Goal: Task Accomplishment & Management: Use online tool/utility

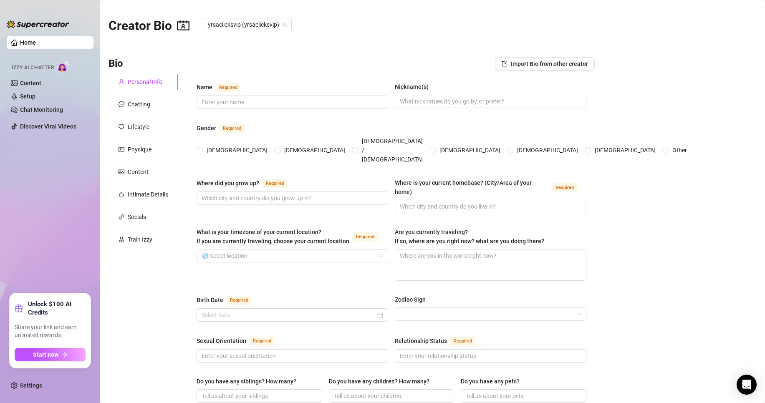
click at [32, 169] on ul "Home Izzy AI Chatter Content Setup Chat Monitoring Discover Viral Videos" at bounding box center [50, 162] width 87 height 258
click at [20, 113] on link "Chat Monitoring" at bounding box center [41, 109] width 43 height 7
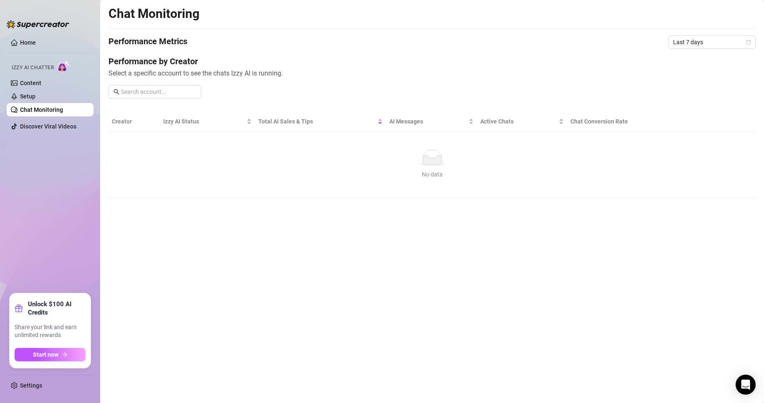
click at [12, 17] on div at bounding box center [38, 20] width 63 height 25
